Goal: Transaction & Acquisition: Purchase product/service

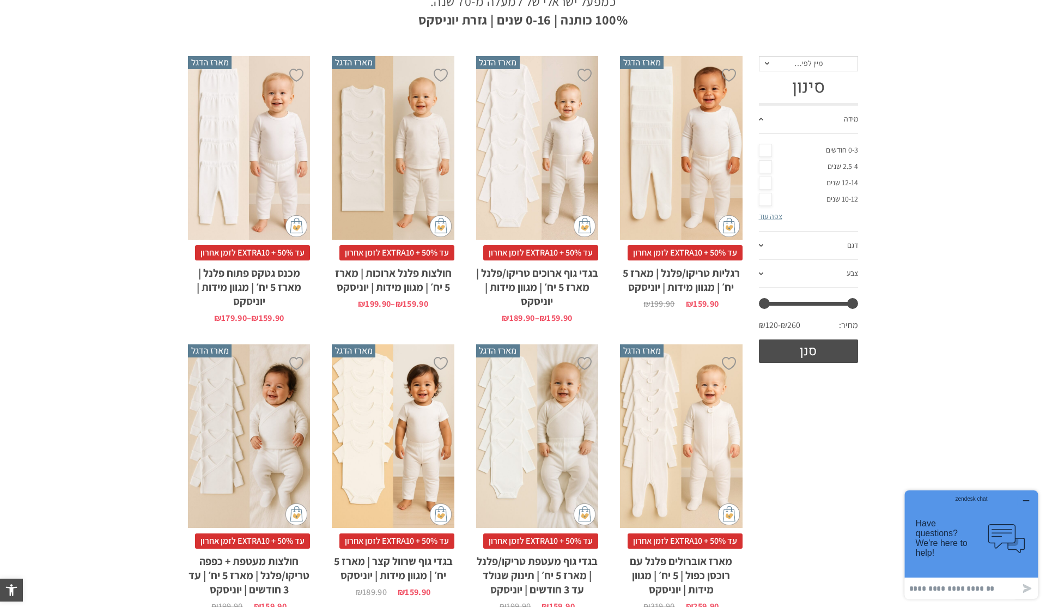
scroll to position [200, 0]
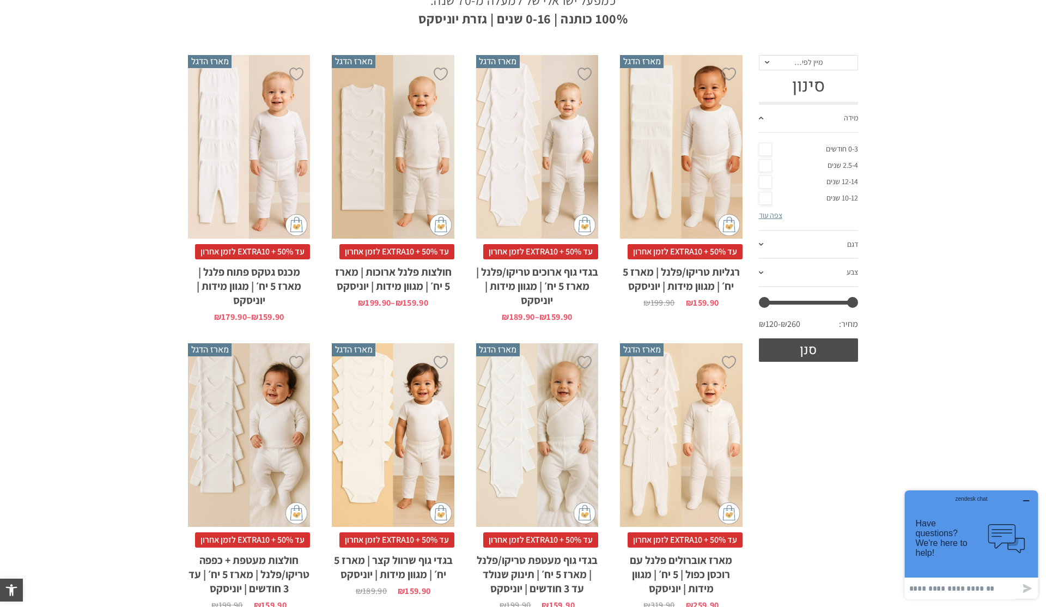
click at [539, 207] on div "x בחירת מידה 0-3m 3-6m 6-12m 12-18m 18-24m 24-30m בחירת סוג בד טריקו (עונת מעבר…" at bounding box center [537, 147] width 122 height 184
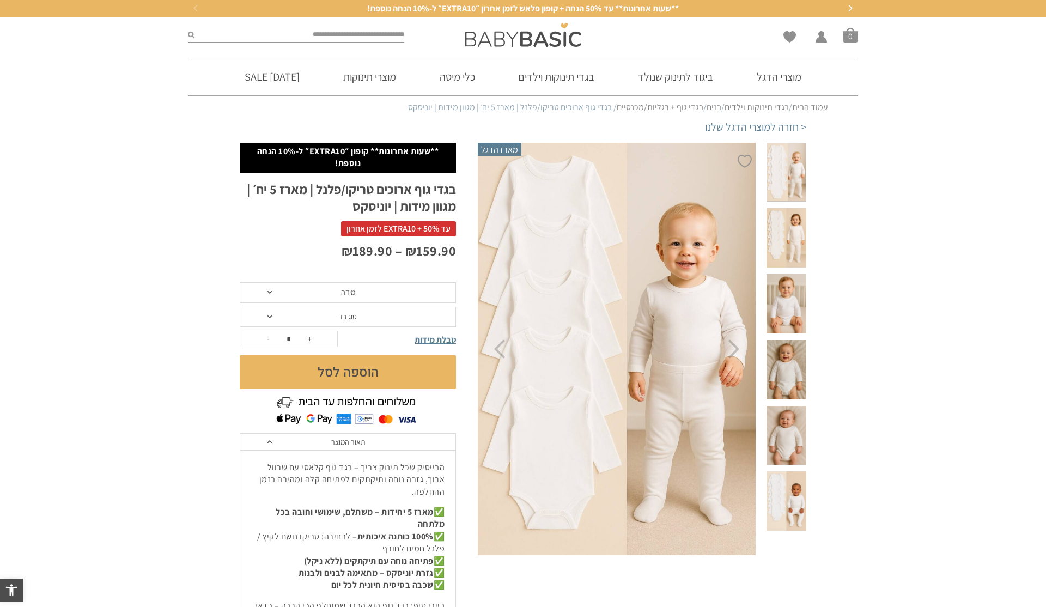
click at [396, 294] on span "מידה" at bounding box center [348, 292] width 216 height 21
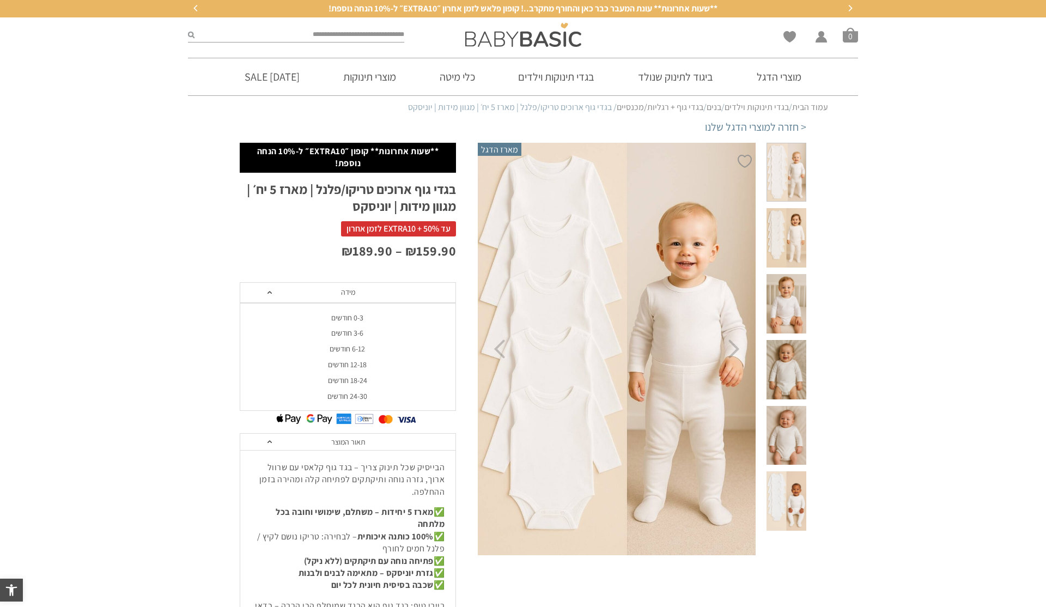
click at [361, 317] on div "0-3 חודשים" at bounding box center [347, 317] width 216 height 9
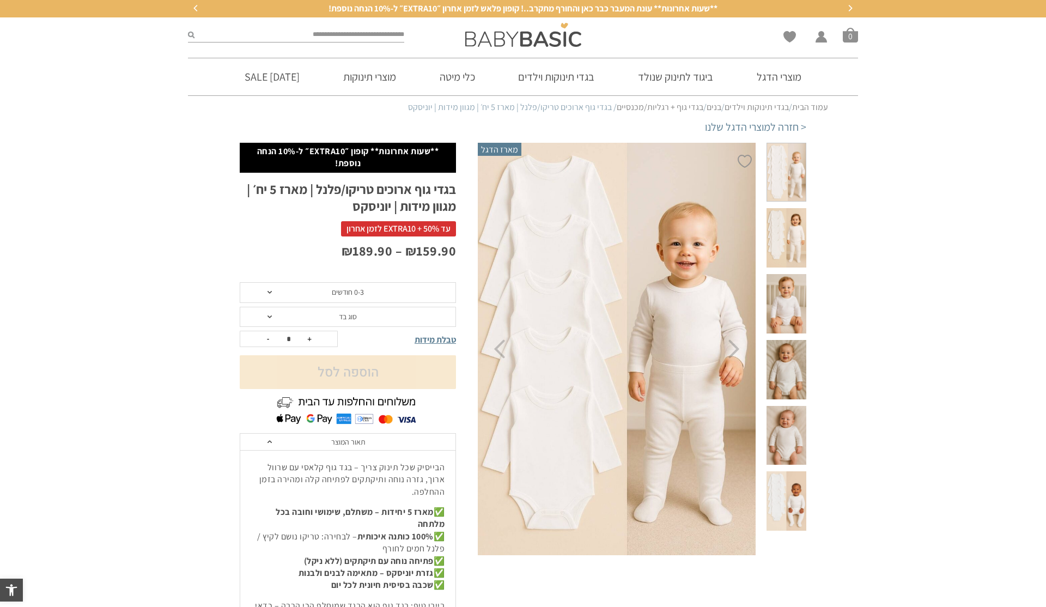
click at [361, 315] on span "סוג בד" at bounding box center [348, 317] width 216 height 21
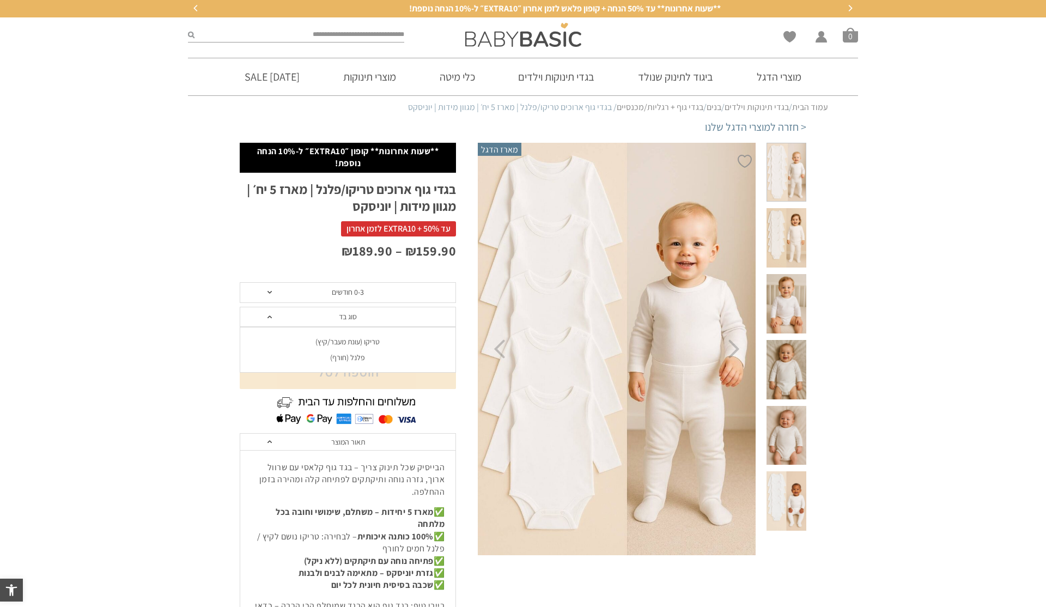
click at [349, 357] on div "פלנל (חורף)" at bounding box center [347, 357] width 216 height 9
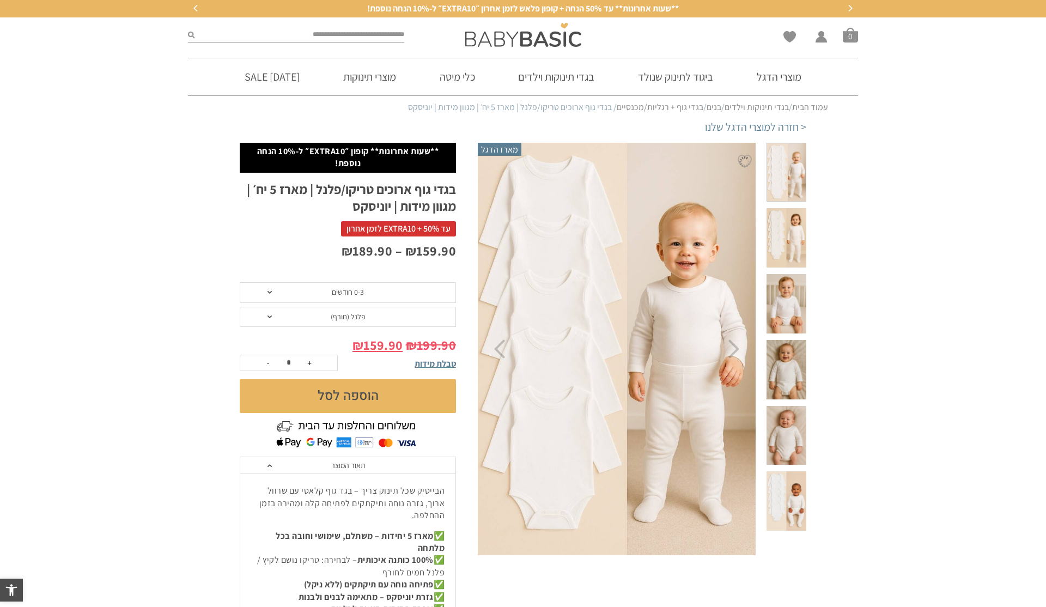
click at [352, 395] on button "הוספה לסל" at bounding box center [348, 396] width 216 height 34
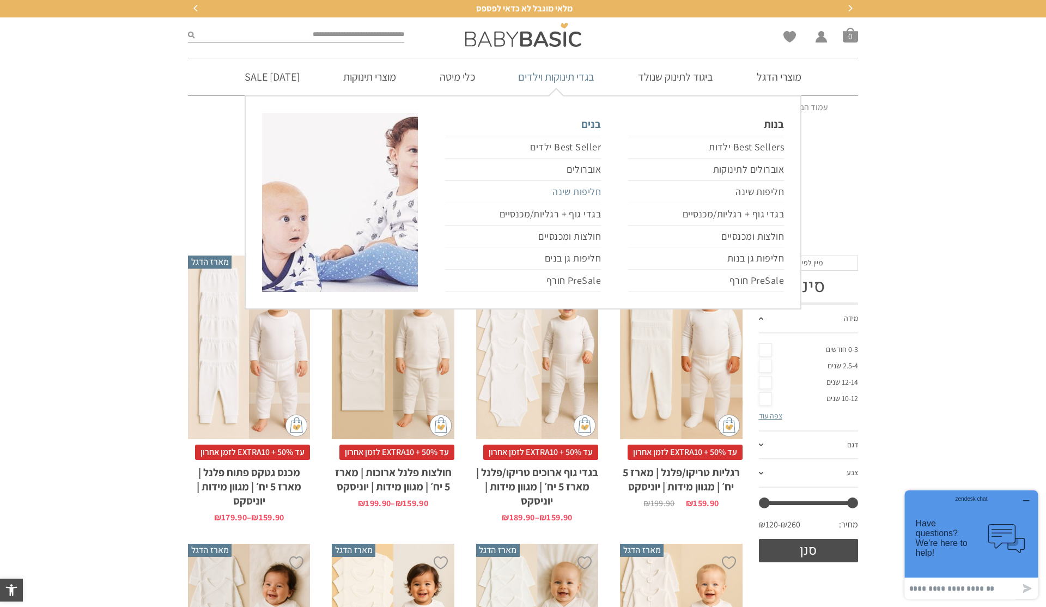
click at [587, 189] on link "חליפות שינה" at bounding box center [523, 192] width 156 height 22
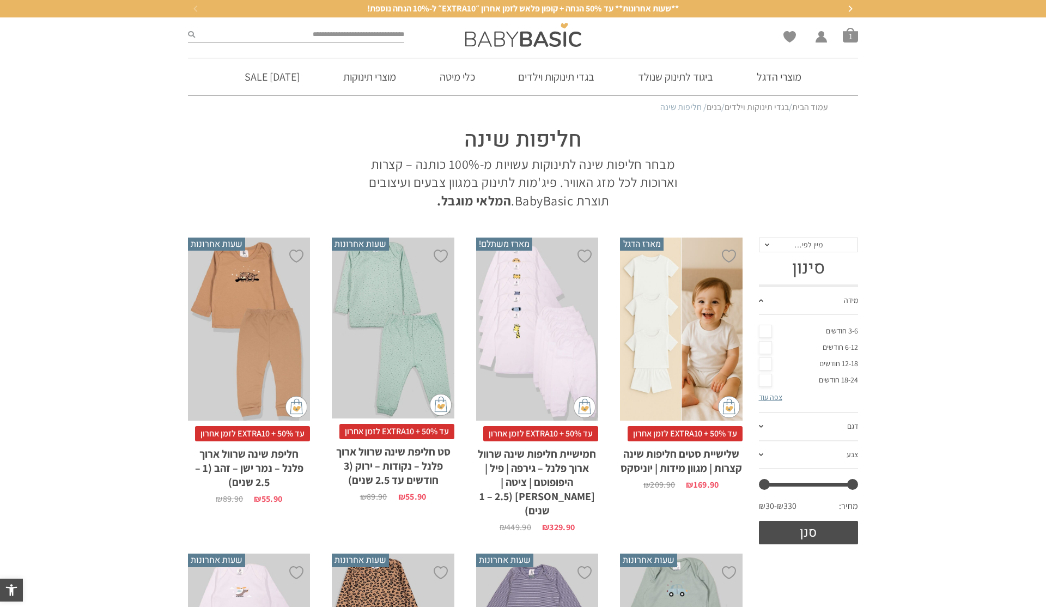
click at [762, 301] on span at bounding box center [761, 300] width 4 height 3
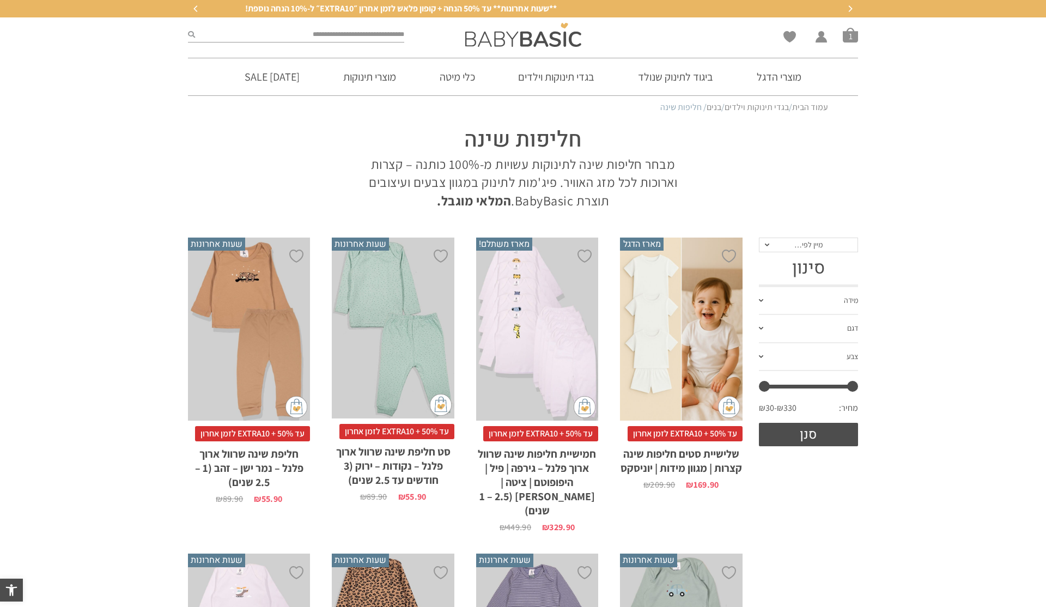
click at [762, 301] on span at bounding box center [761, 300] width 4 height 3
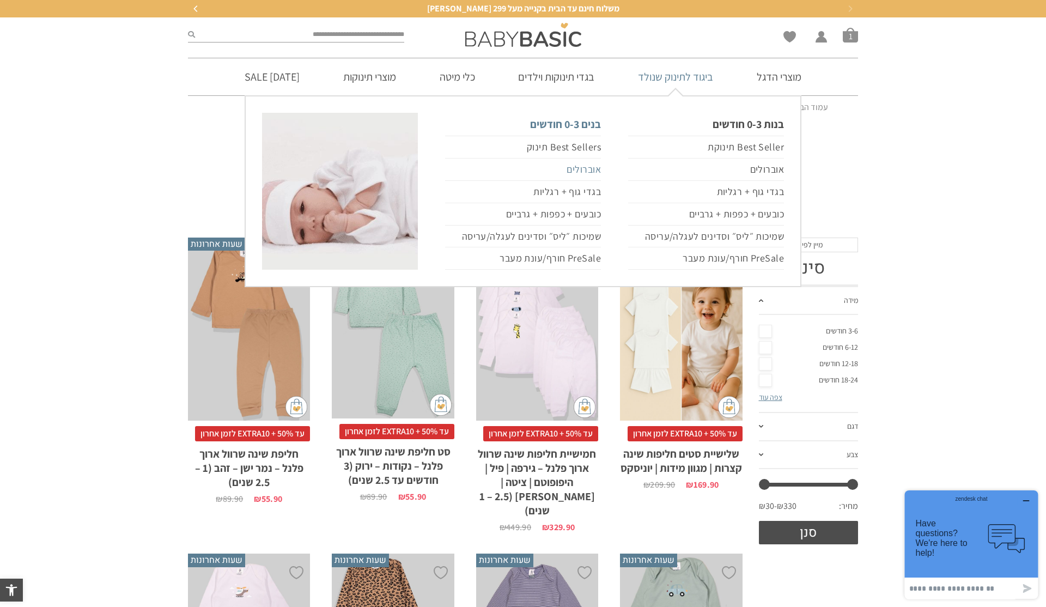
click at [589, 170] on link "אוברולים" at bounding box center [523, 169] width 156 height 22
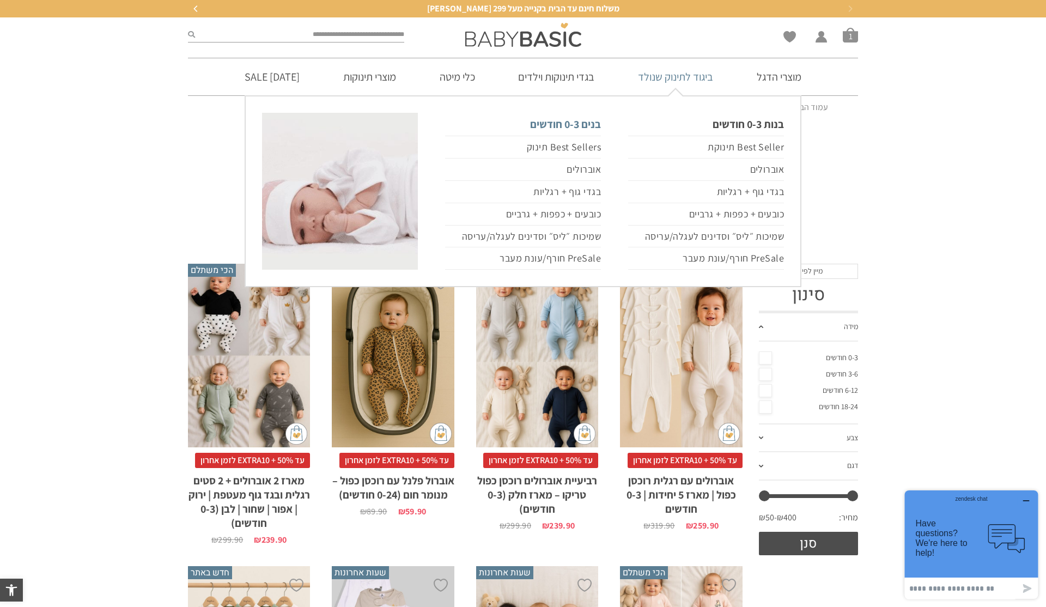
click at [584, 125] on link "בנים 0-3 חודשים" at bounding box center [523, 124] width 156 height 23
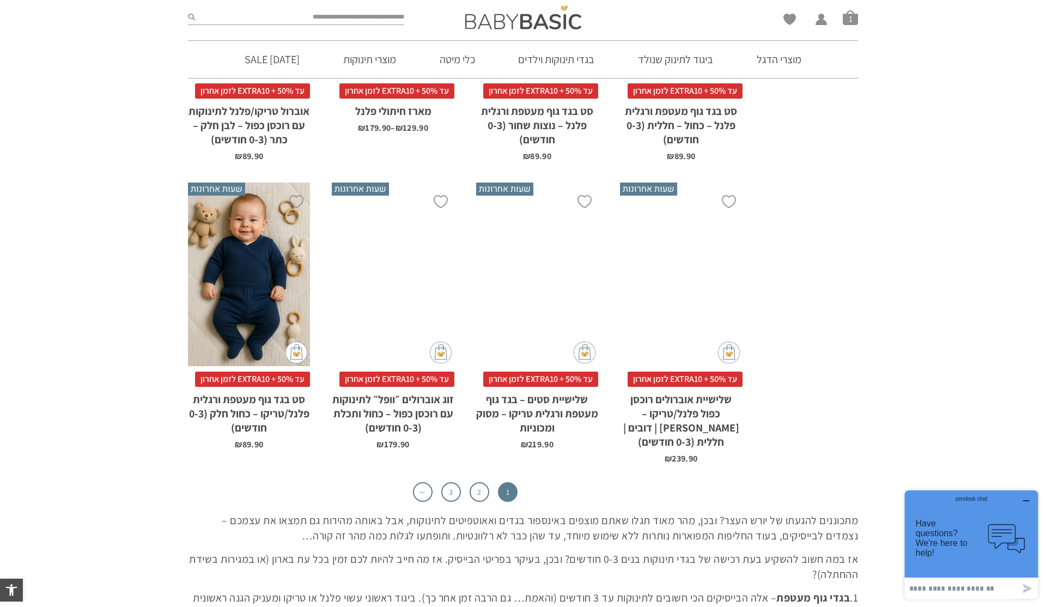
scroll to position [3305, 0]
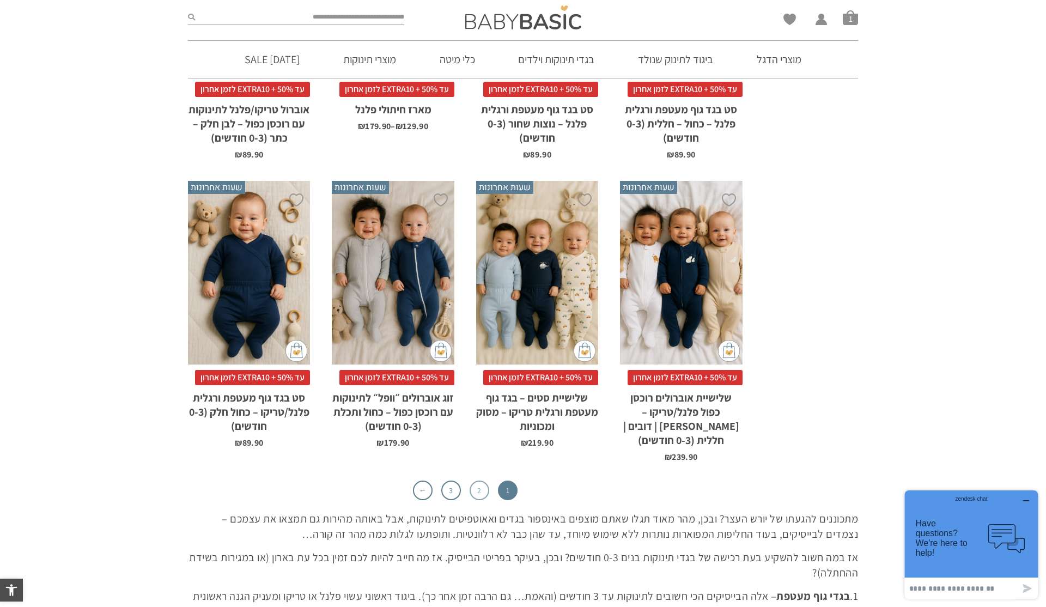
click at [484, 480] on link "2" at bounding box center [479, 490] width 20 height 20
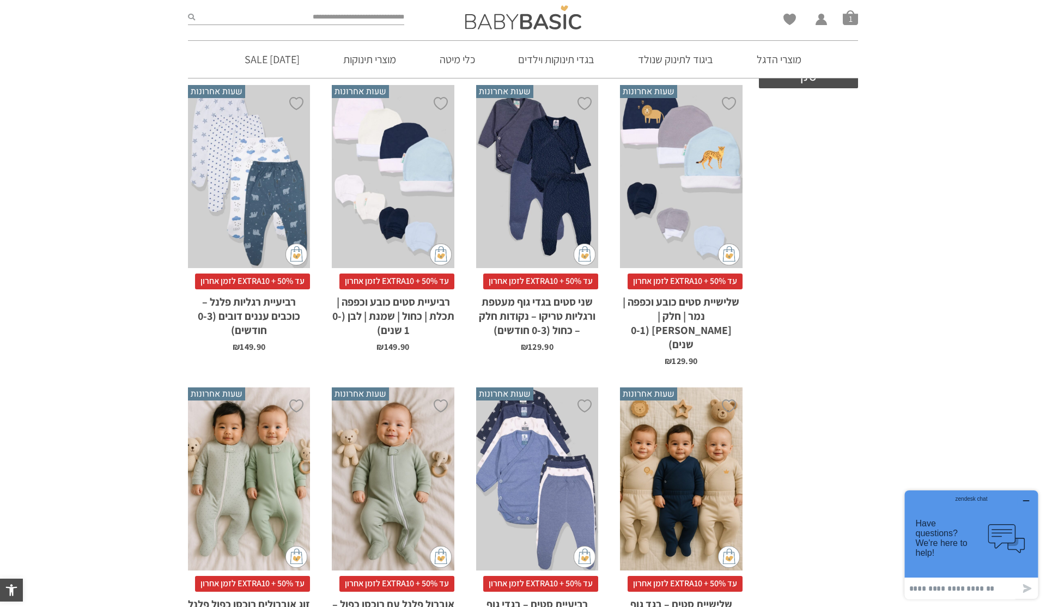
scroll to position [352, 0]
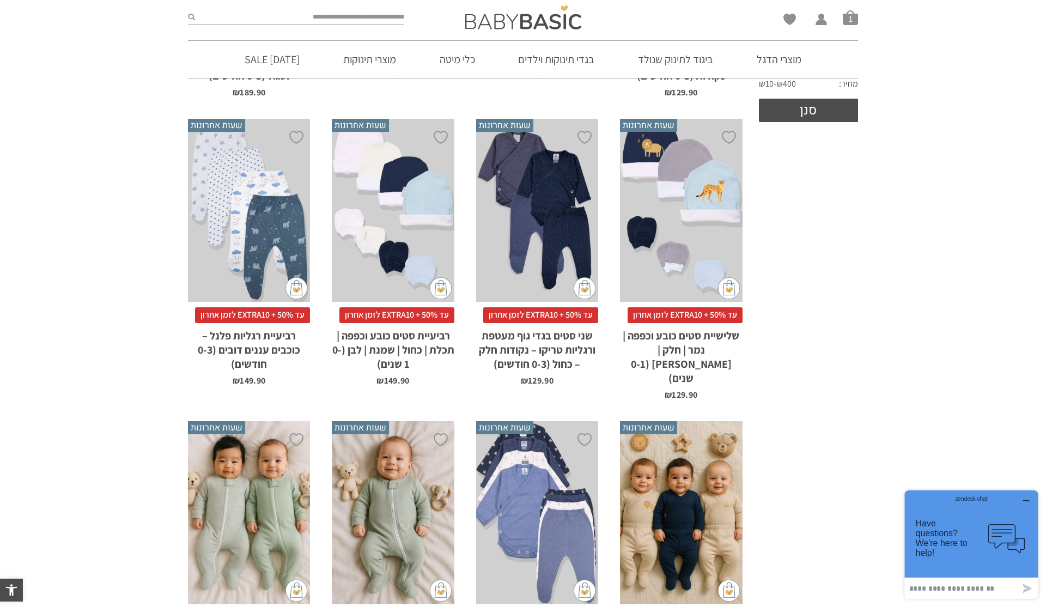
click at [516, 250] on div "x הוספה לסל" at bounding box center [537, 211] width 122 height 184
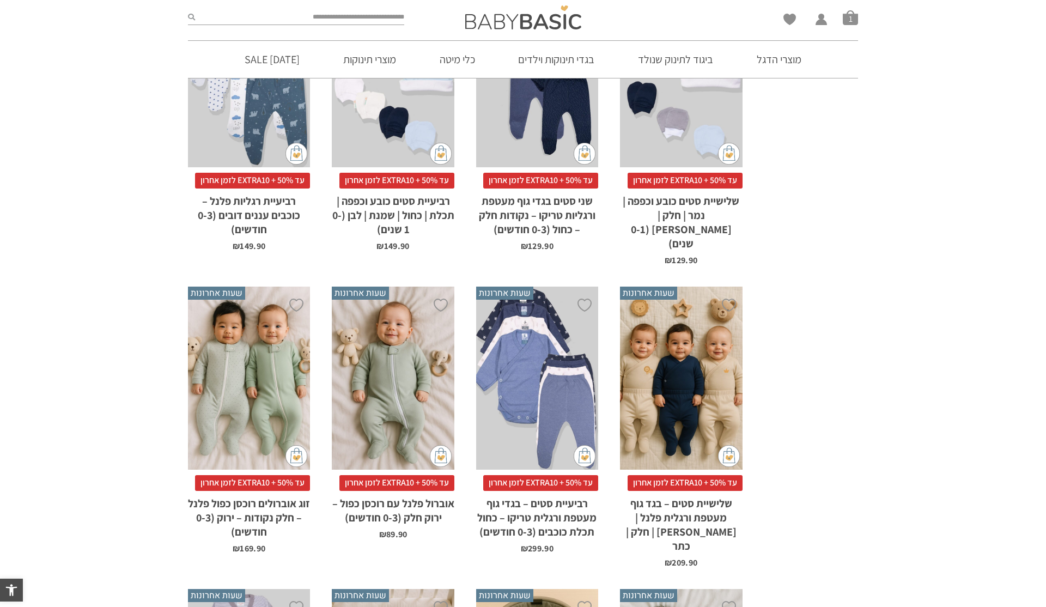
scroll to position [491, 0]
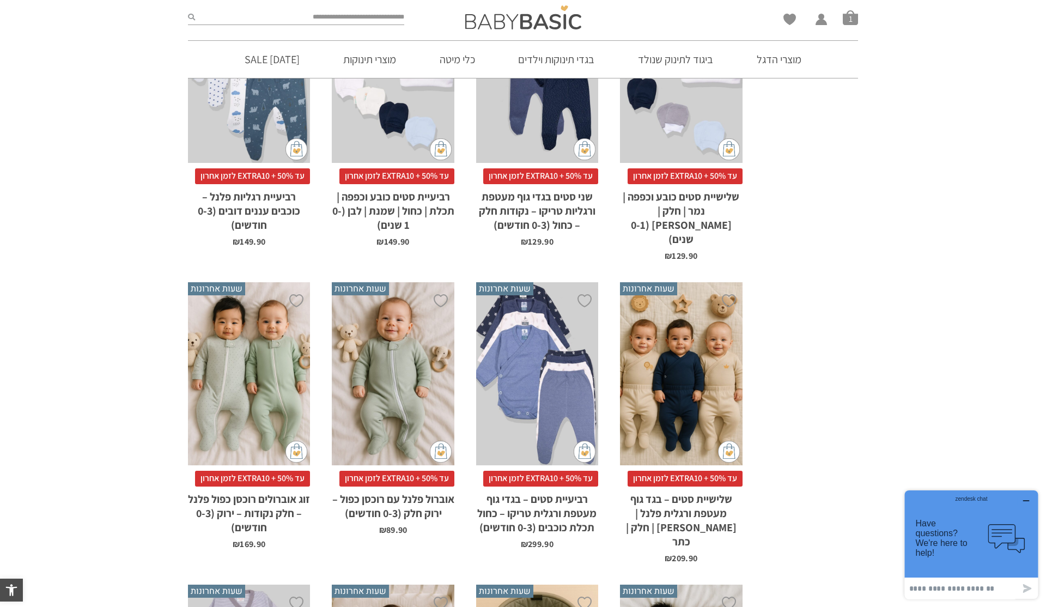
click at [553, 340] on div "x הוספה לסל" at bounding box center [537, 374] width 122 height 184
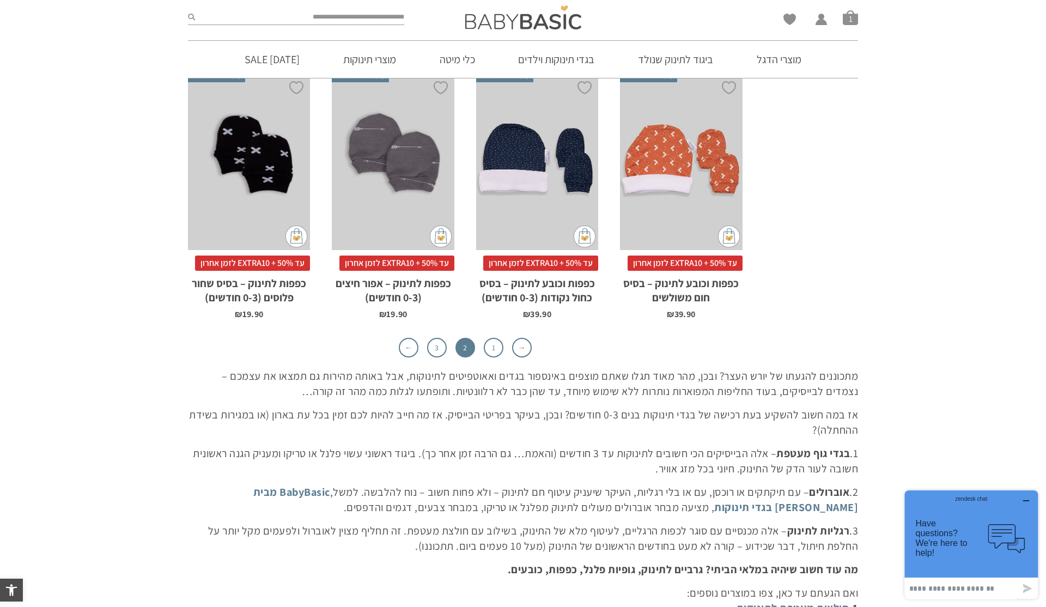
scroll to position [3327, 0]
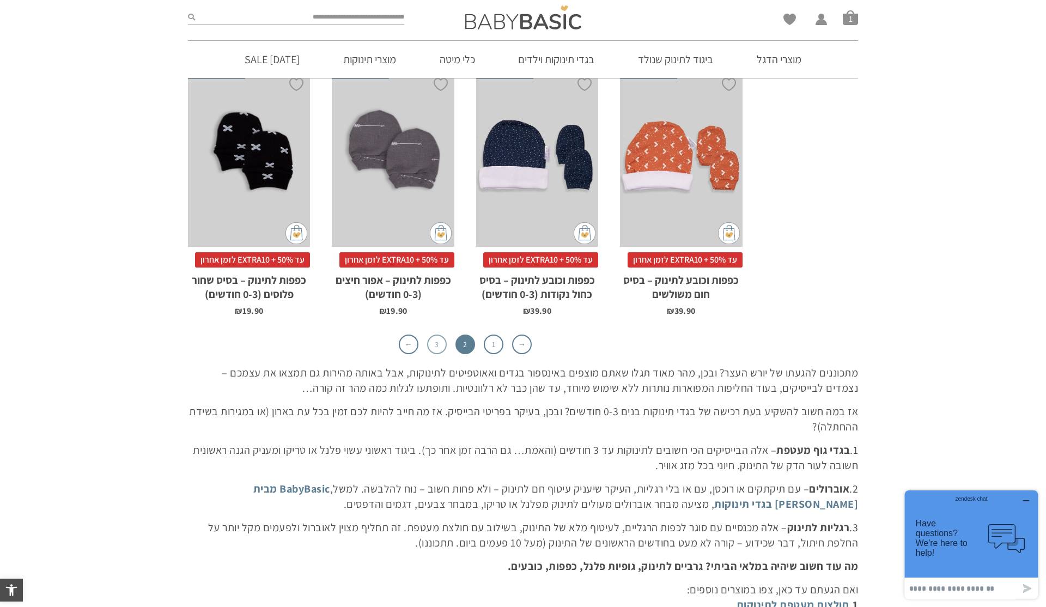
click at [435, 334] on link "3" at bounding box center [437, 344] width 20 height 20
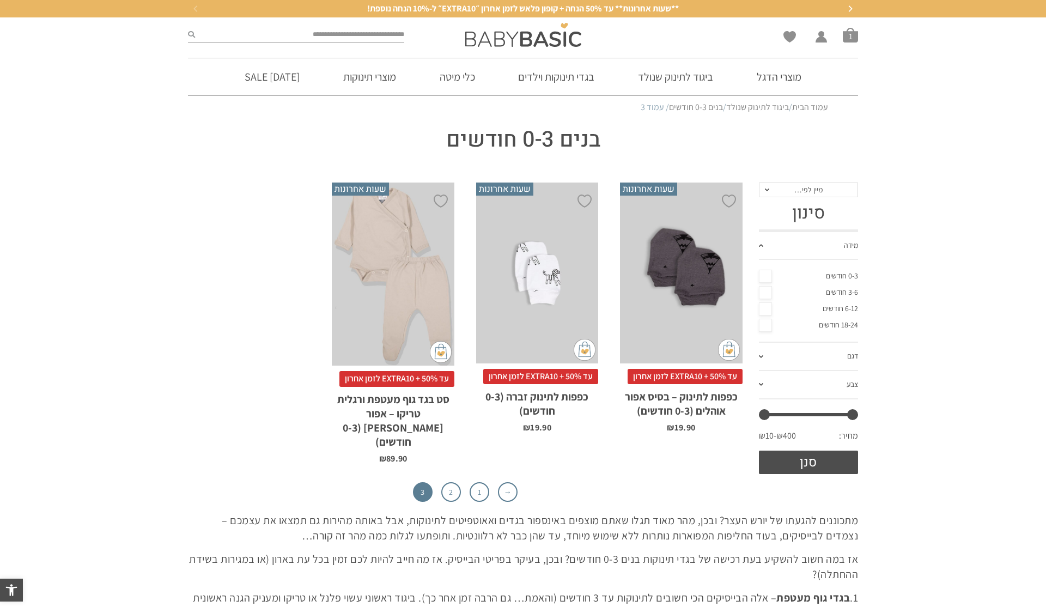
click at [404, 282] on div "x בחירת סוג בד טריקו (עונת מעבר/קיץ) פלנל (חורף)" at bounding box center [393, 274] width 122 height 184
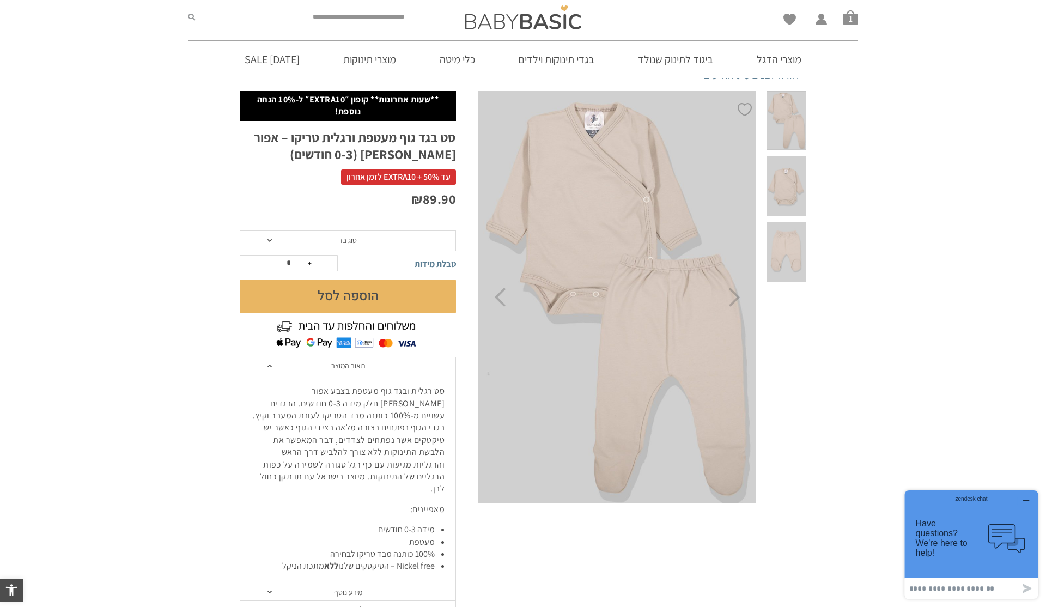
click at [430, 245] on span "סוג בד" at bounding box center [348, 240] width 216 height 21
click at [406, 289] on div "סוג בד טריקו (עונת מעבר/קיץ) פלנל (חורף)" at bounding box center [348, 274] width 216 height 46
click at [405, 280] on div "פלנל (חורף)" at bounding box center [347, 281] width 216 height 9
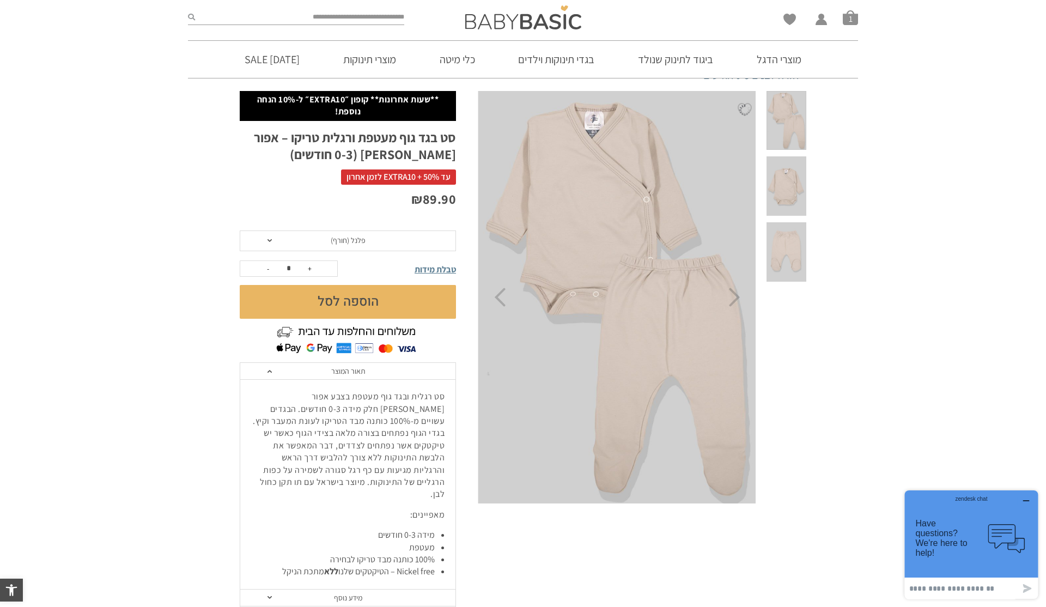
click at [392, 310] on button "הוספה לסל" at bounding box center [348, 302] width 216 height 34
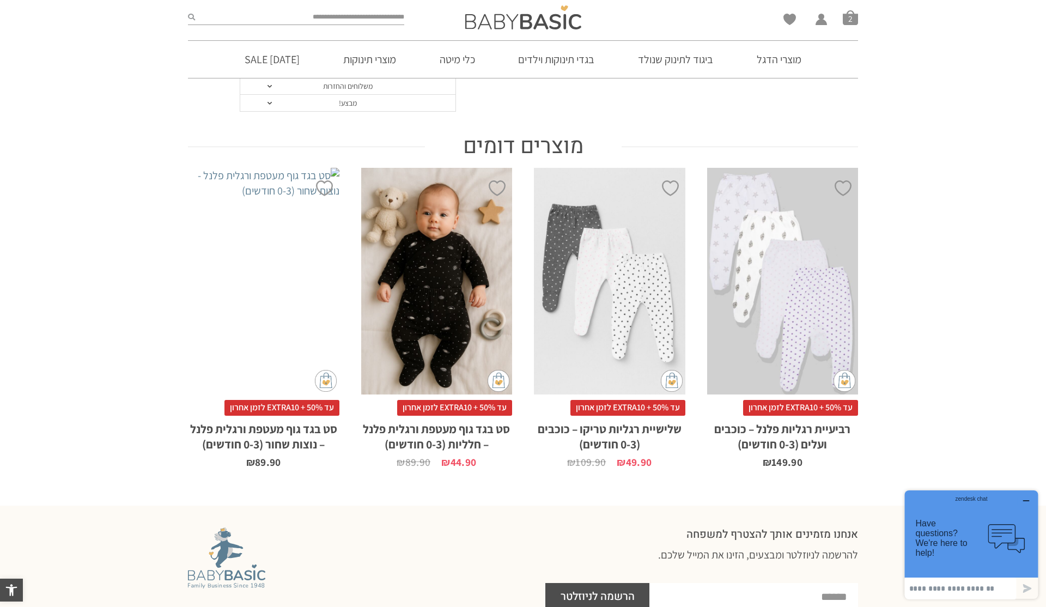
click at [760, 296] on div "x הוספה לסל" at bounding box center [782, 281] width 151 height 227
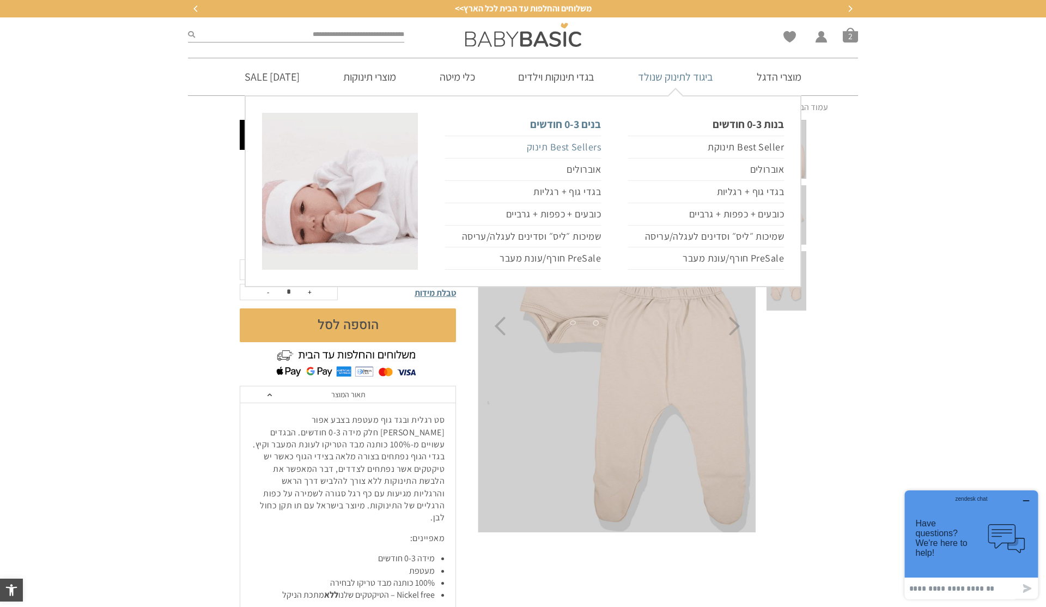
click at [585, 150] on link "Best Sellers תינוק" at bounding box center [523, 147] width 156 height 23
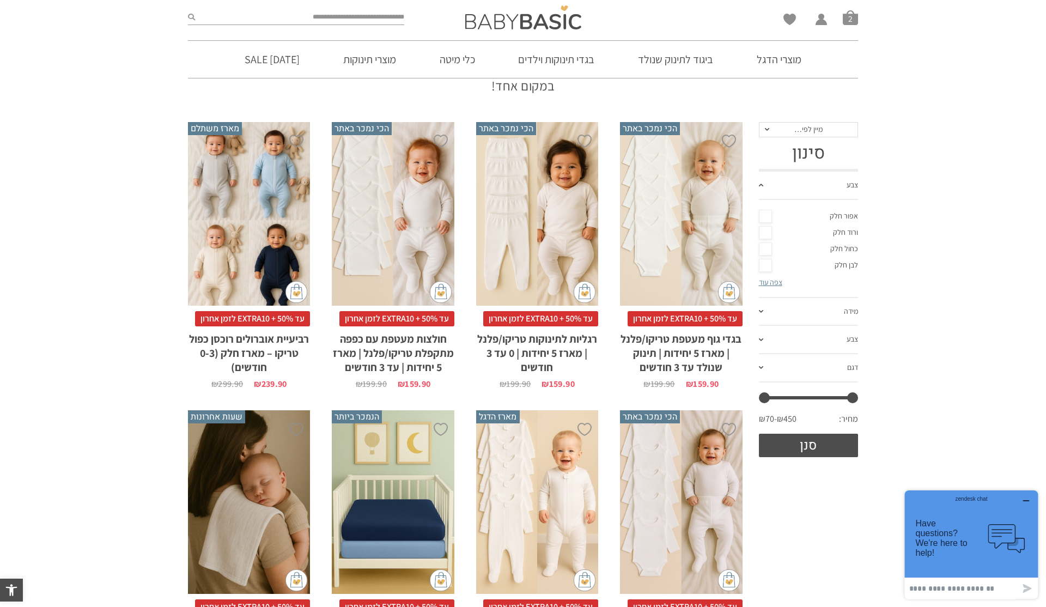
scroll to position [136, 0]
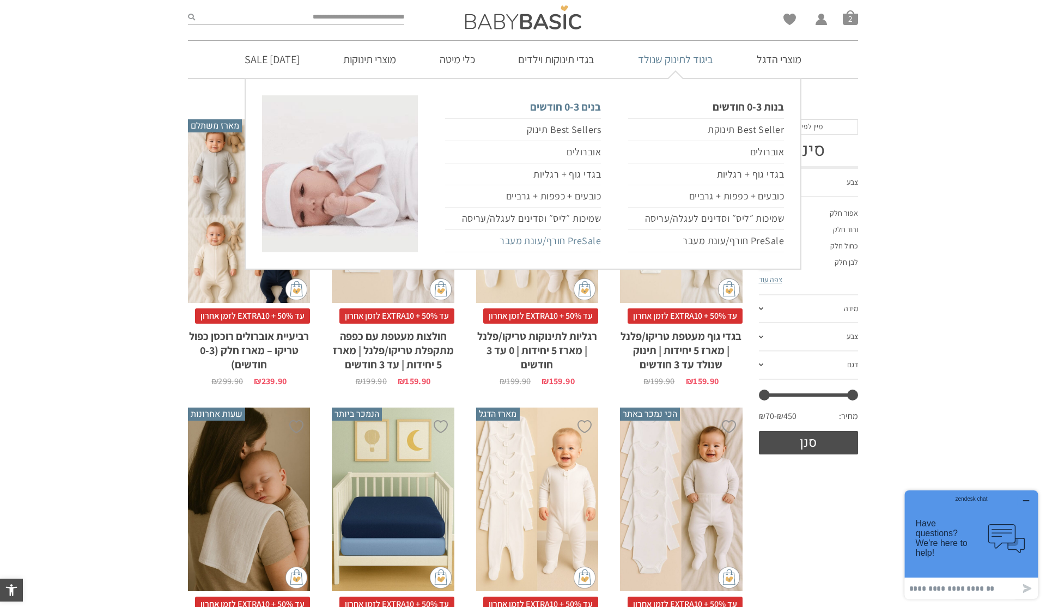
click at [578, 241] on link "PreSale חורף/עונת מעבר" at bounding box center [523, 241] width 156 height 22
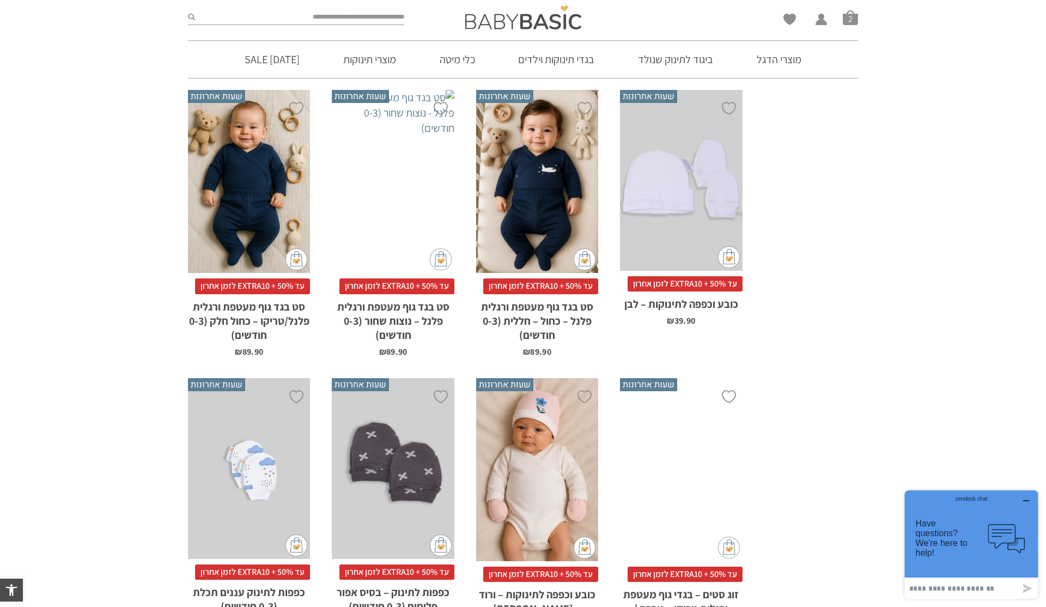
scroll to position [2252, 0]
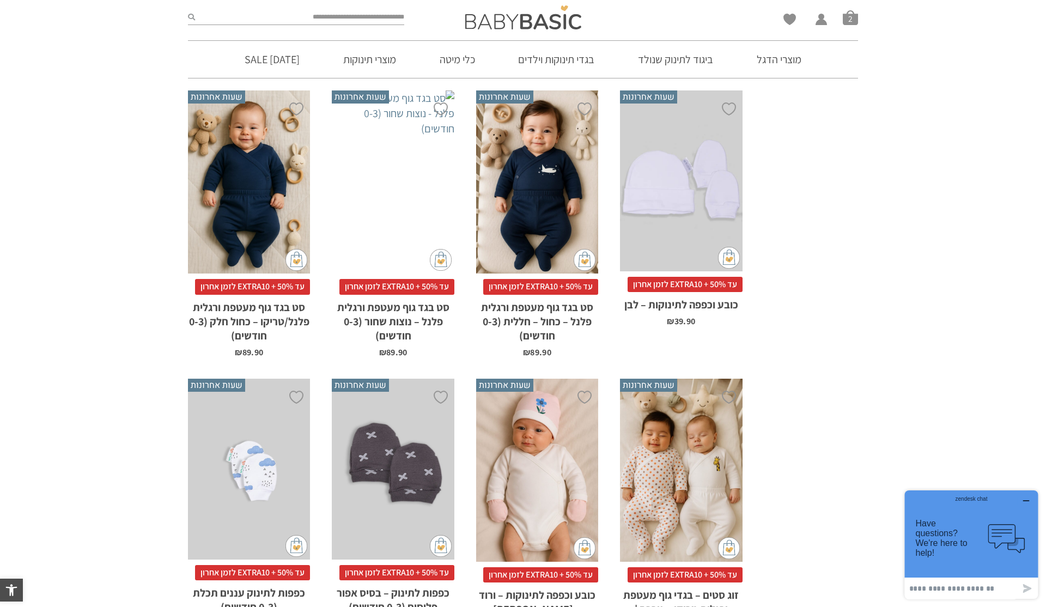
click at [249, 203] on div "x בחירת סוג בד טריקו (עונת מעבר/קיץ) פלנל (חורף)" at bounding box center [249, 182] width 122 height 184
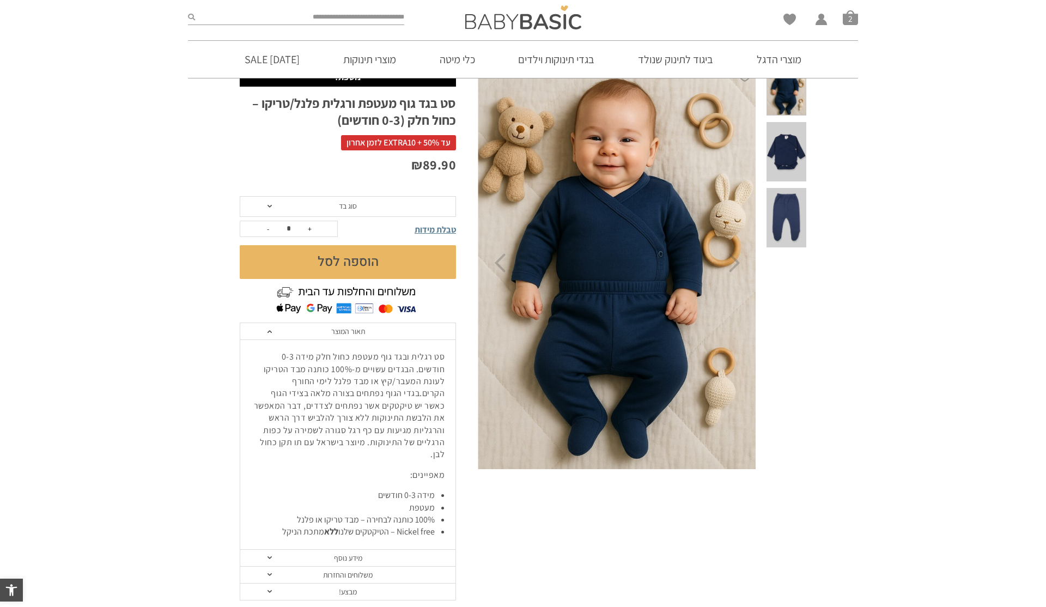
click at [375, 203] on span "סוג בד" at bounding box center [348, 206] width 216 height 21
click at [375, 245] on div "פלנל (חורף)" at bounding box center [347, 246] width 216 height 9
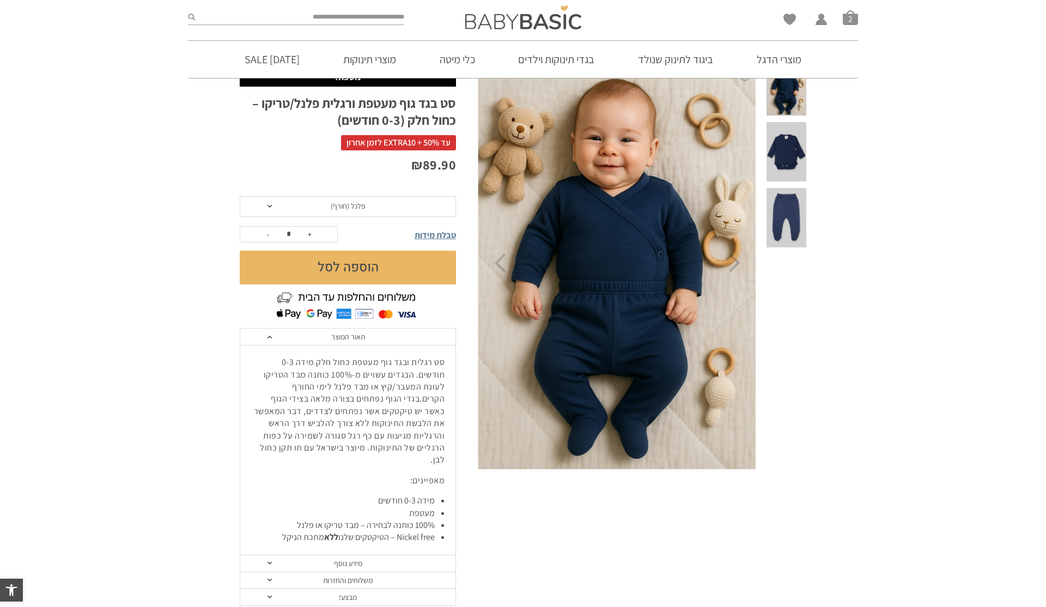
click at [379, 262] on button "הוספה לסל" at bounding box center [348, 267] width 216 height 34
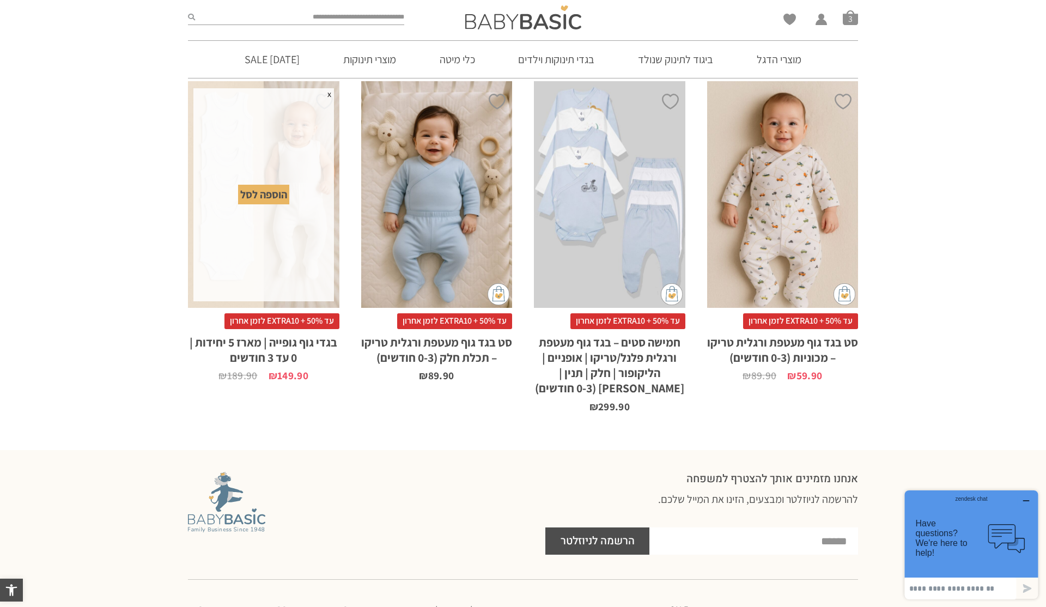
click at [445, 221] on div "x הוספה לסל" at bounding box center [436, 194] width 151 height 227
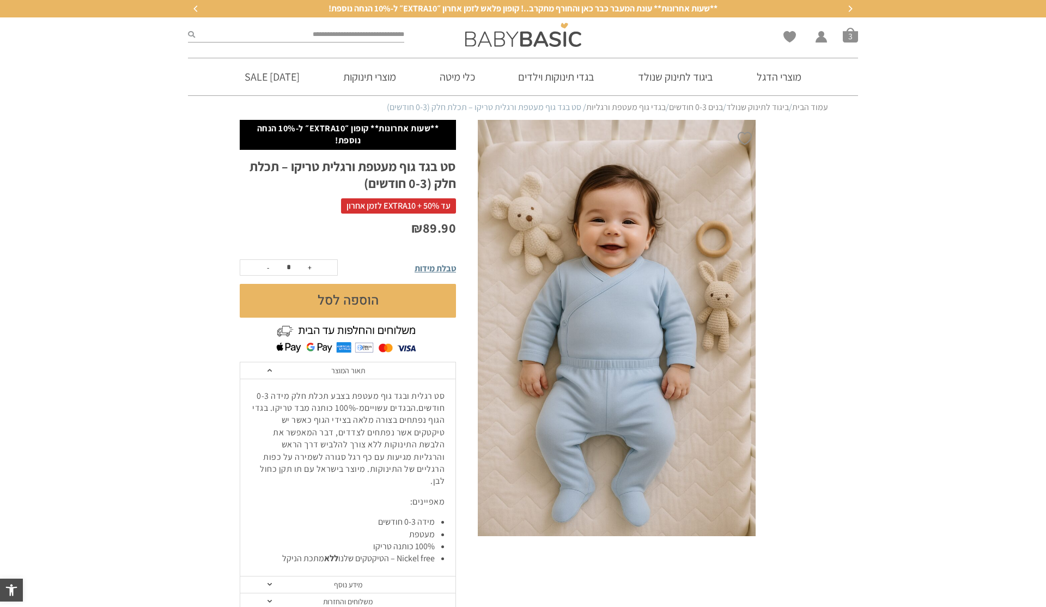
click at [414, 305] on button "הוספה לסל" at bounding box center [348, 301] width 216 height 34
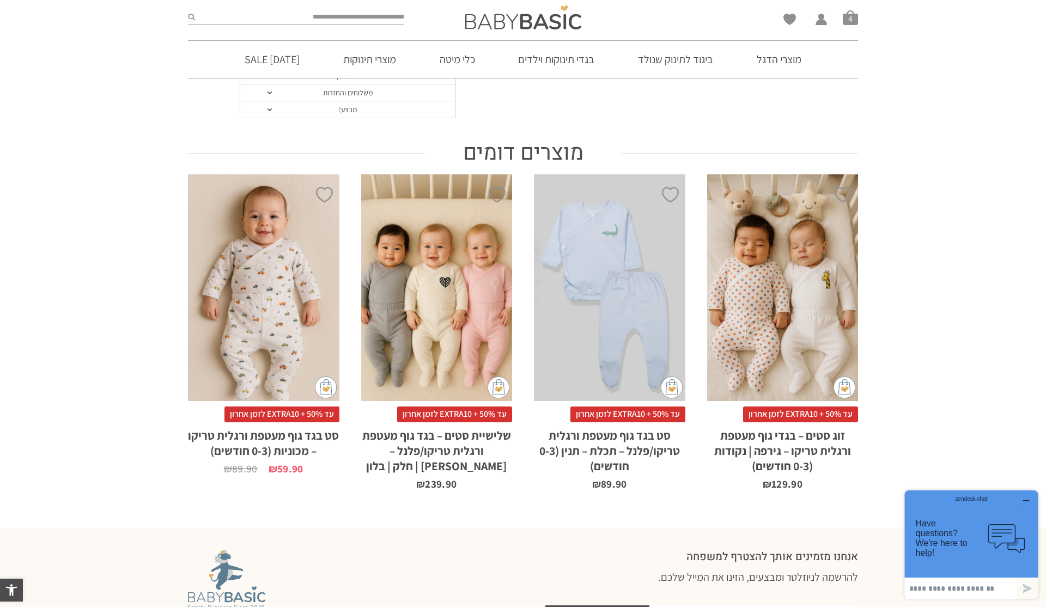
click at [592, 296] on div "x בחירת סוג בד טריקו (עונת מעבר/קיץ) פלנל (חורף)" at bounding box center [609, 287] width 151 height 227
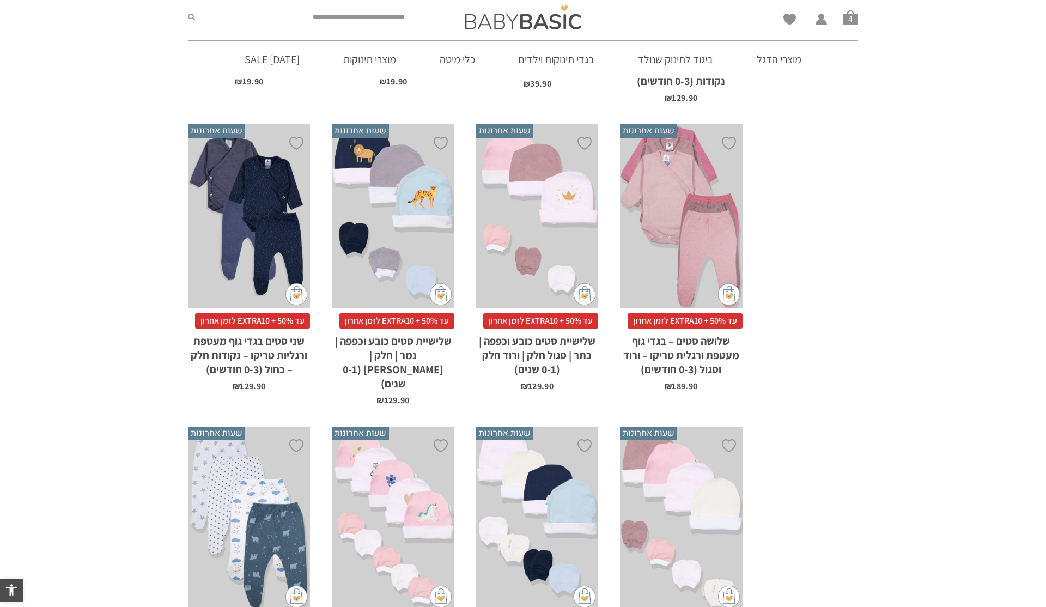
click at [246, 219] on div "x הוספה לסל" at bounding box center [249, 216] width 122 height 184
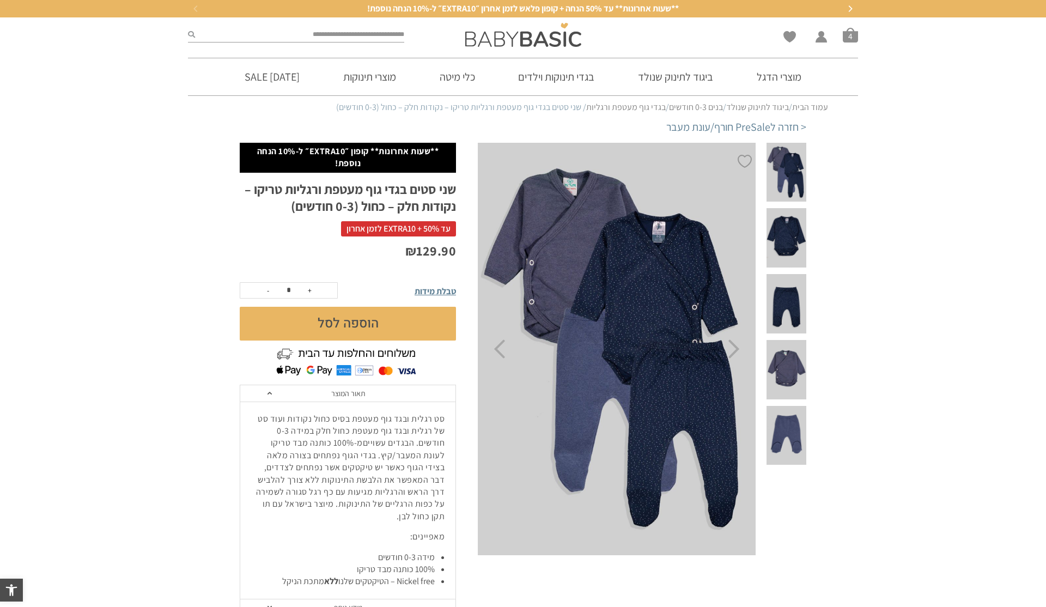
scroll to position [0, -1]
click at [789, 235] on span at bounding box center [786, 237] width 40 height 59
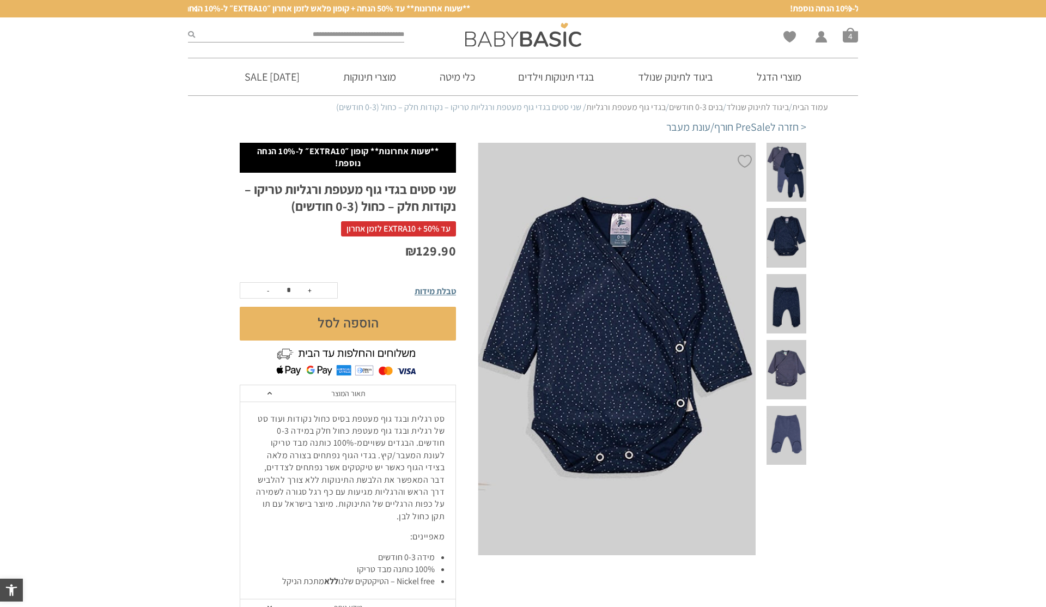
click at [789, 235] on span at bounding box center [786, 237] width 40 height 59
click at [788, 299] on span at bounding box center [786, 303] width 40 height 59
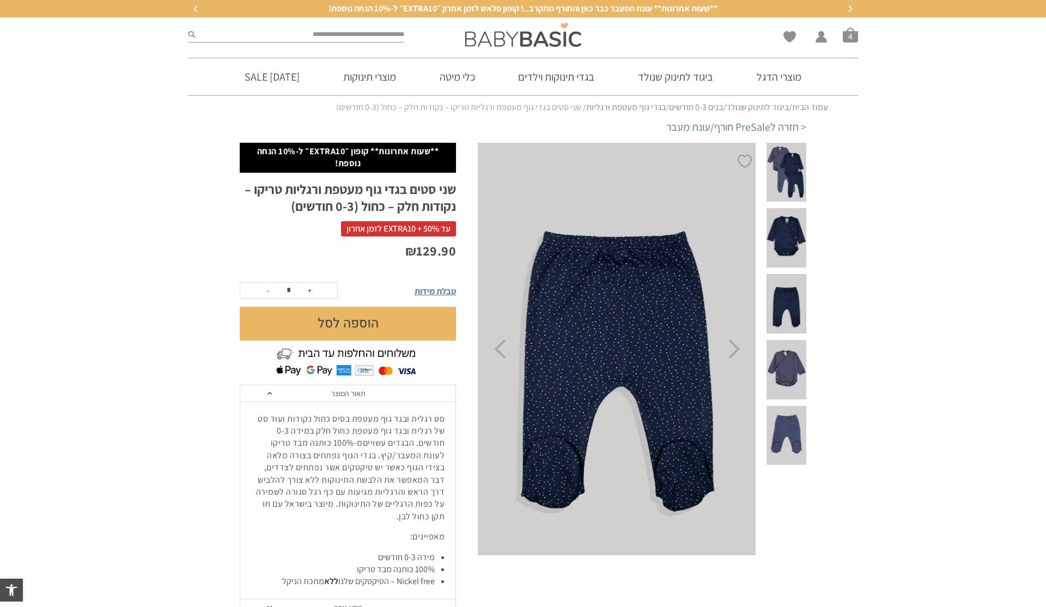
click at [780, 253] on span at bounding box center [786, 237] width 40 height 59
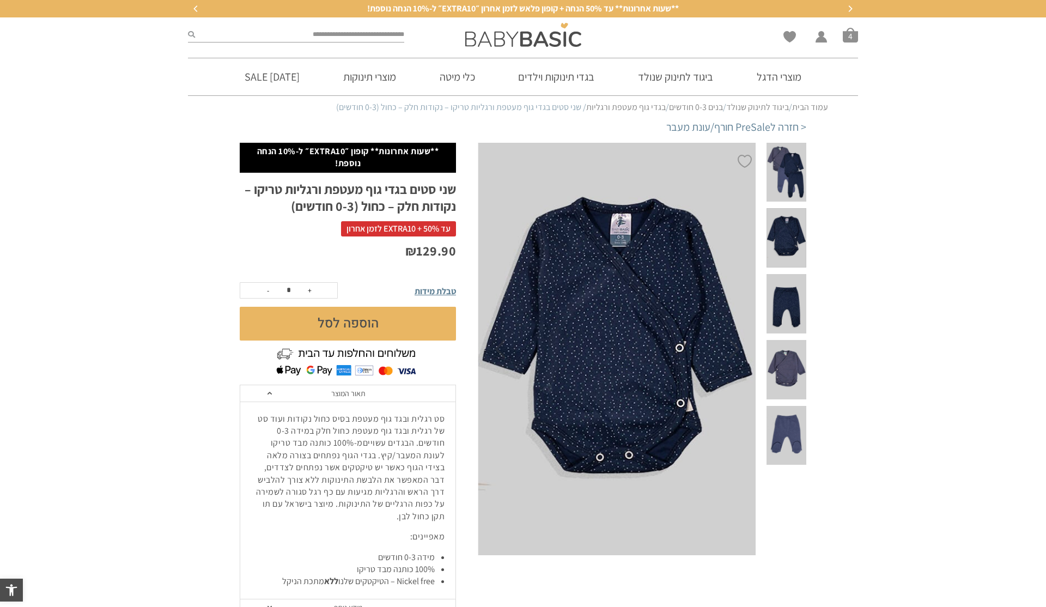
click at [787, 353] on span at bounding box center [786, 369] width 40 height 59
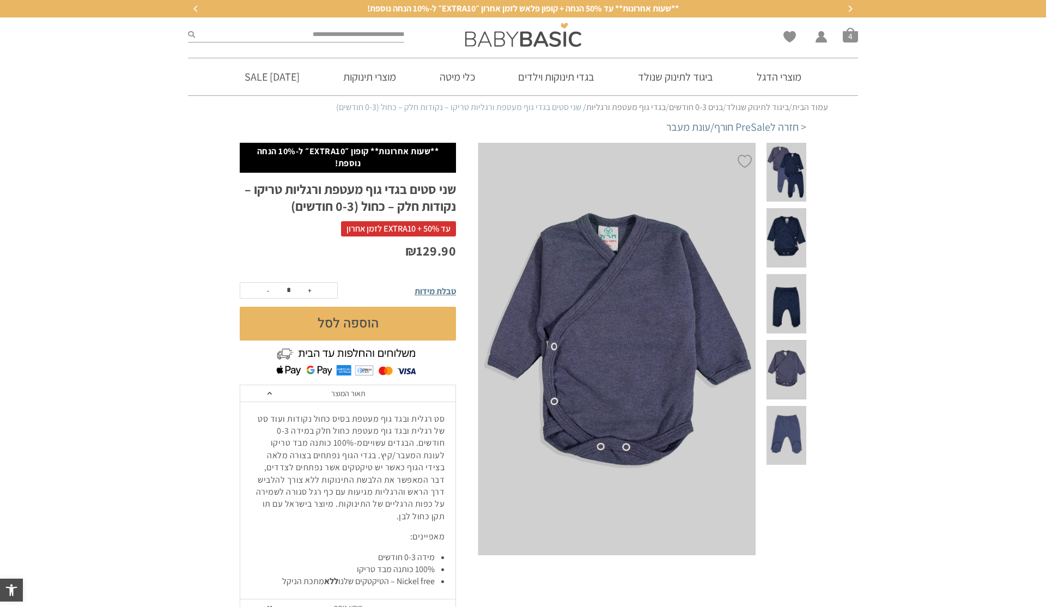
click at [790, 440] on span at bounding box center [786, 435] width 40 height 59
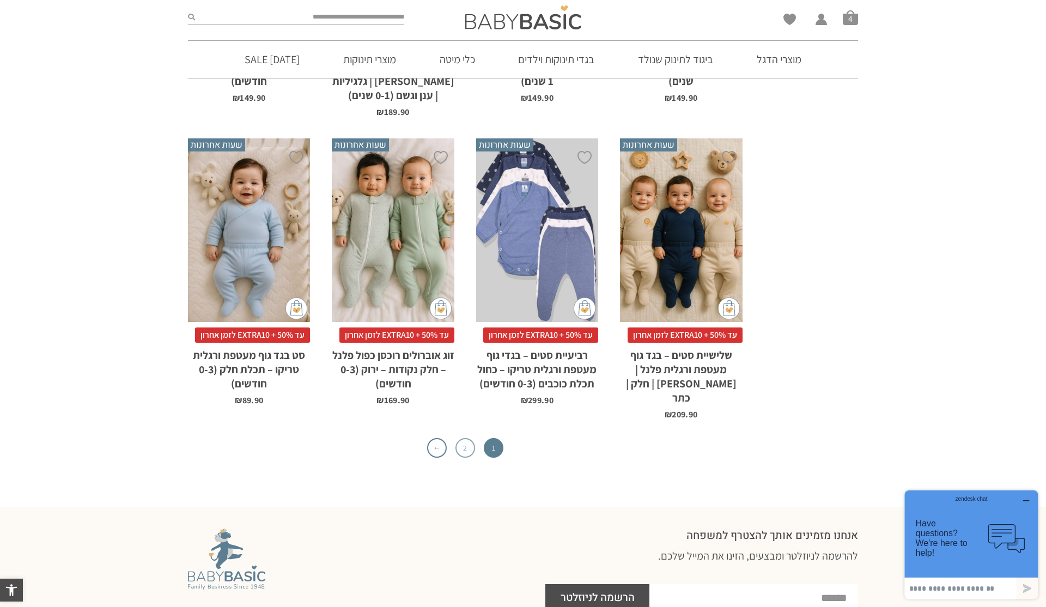
click at [463, 438] on link "2" at bounding box center [465, 448] width 20 height 20
